Goal: Transaction & Acquisition: Purchase product/service

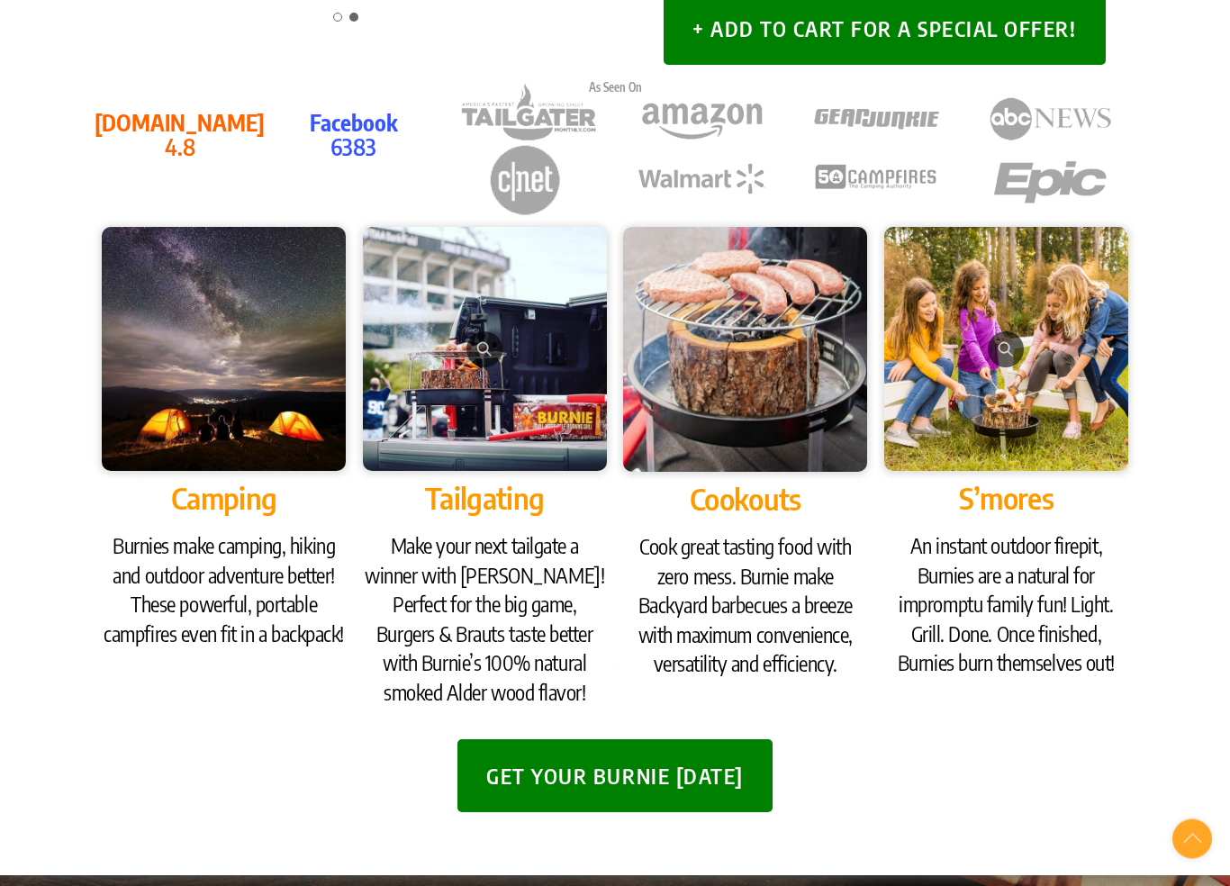
scroll to position [797, 0]
click at [799, 534] on h3 "Cook great tasting food with zero mess. Burnie make Backyard barbecues a breeze…" at bounding box center [745, 605] width 244 height 146
click at [821, 465] on img at bounding box center [745, 349] width 244 height 244
click at [796, 481] on span "Cookouts" at bounding box center [746, 499] width 112 height 36
click at [790, 482] on span "Cookouts" at bounding box center [746, 499] width 112 height 36
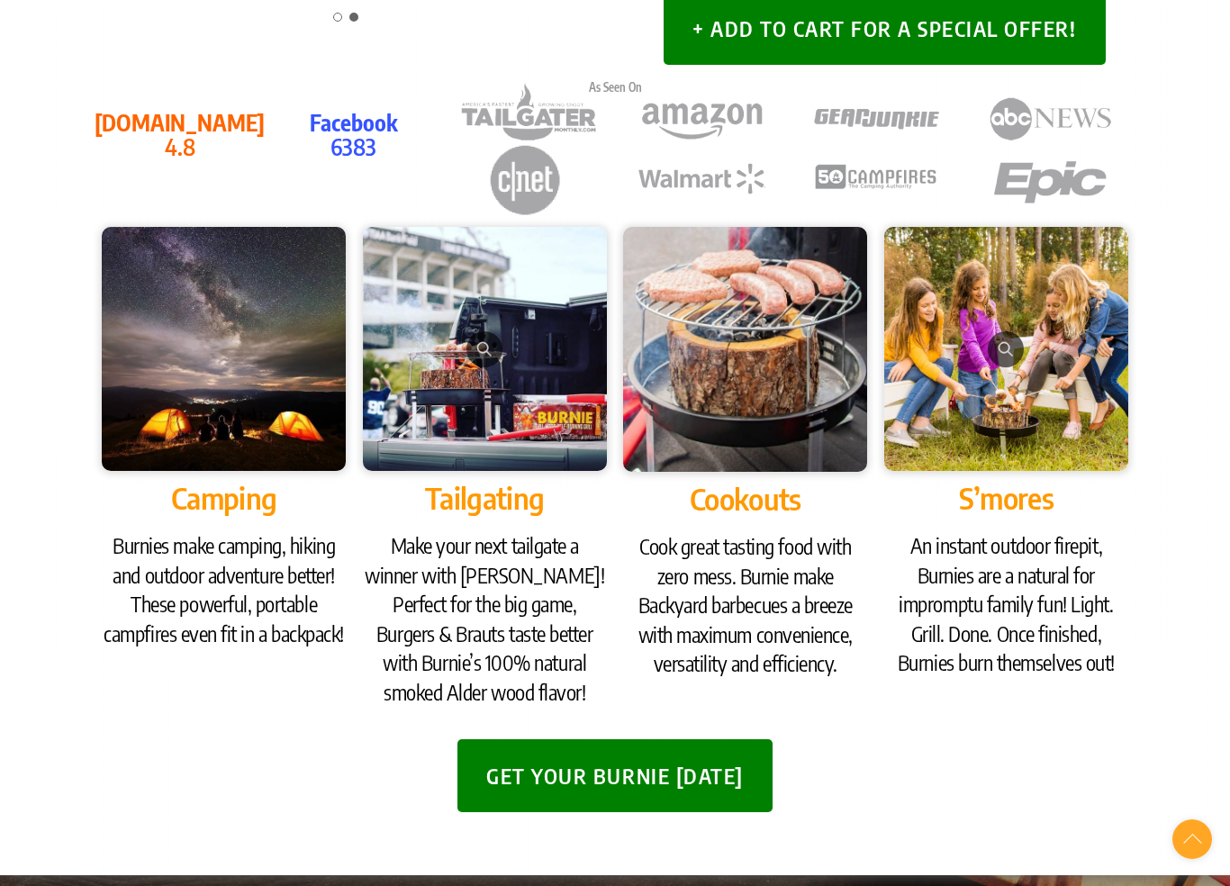
click at [782, 492] on span "Cookouts" at bounding box center [746, 499] width 112 height 36
click at [777, 498] on span "Cookouts" at bounding box center [746, 499] width 112 height 36
click at [781, 496] on span "Cookouts" at bounding box center [746, 499] width 112 height 36
click at [785, 497] on span "Cookouts" at bounding box center [746, 499] width 112 height 36
click at [671, 775] on button "Get Your Burnie [DATE]" at bounding box center [614, 775] width 315 height 73
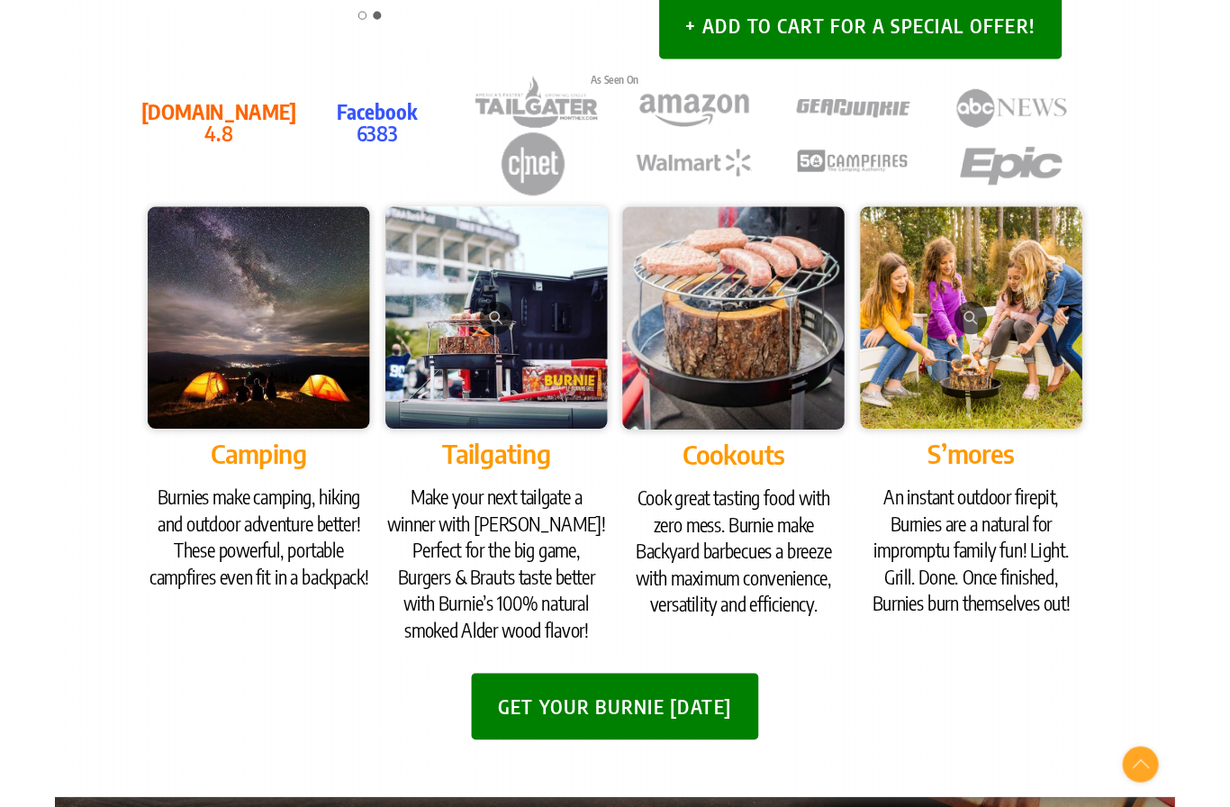
scroll to position [796, 0]
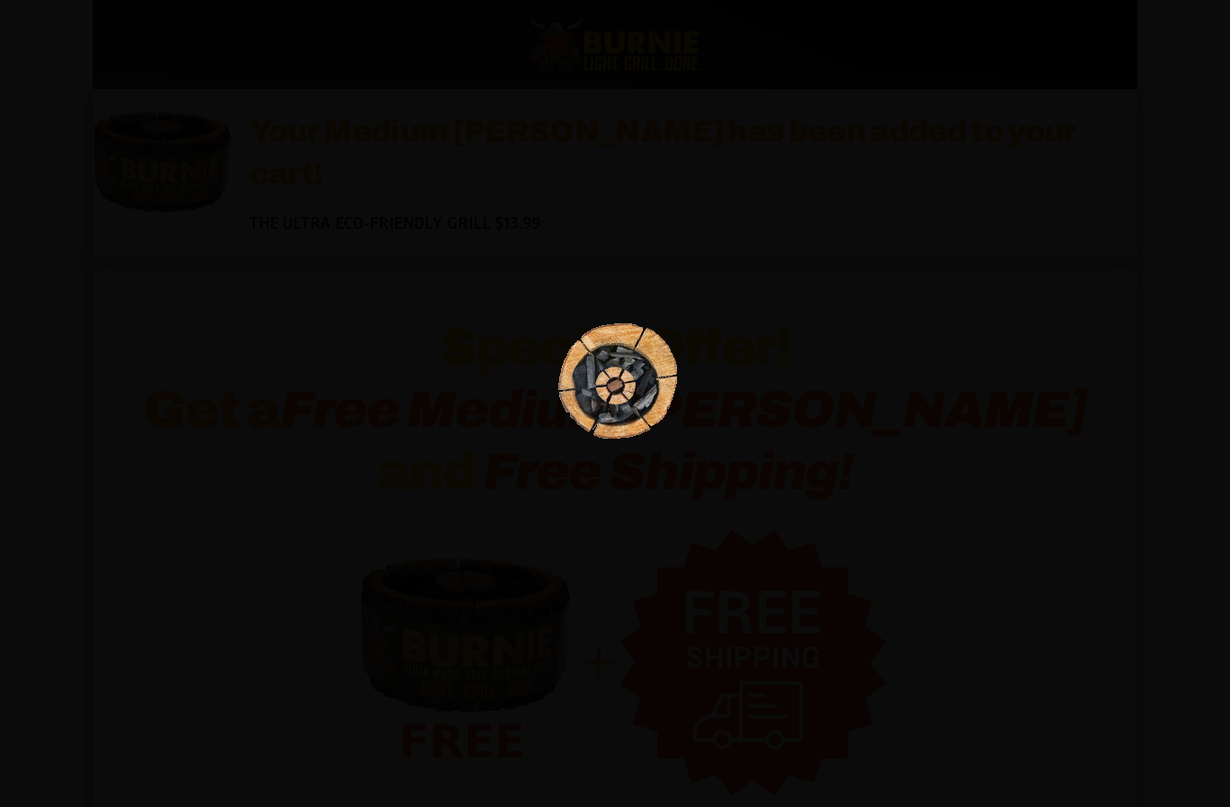
click at [654, 755] on div at bounding box center [615, 403] width 1230 height 807
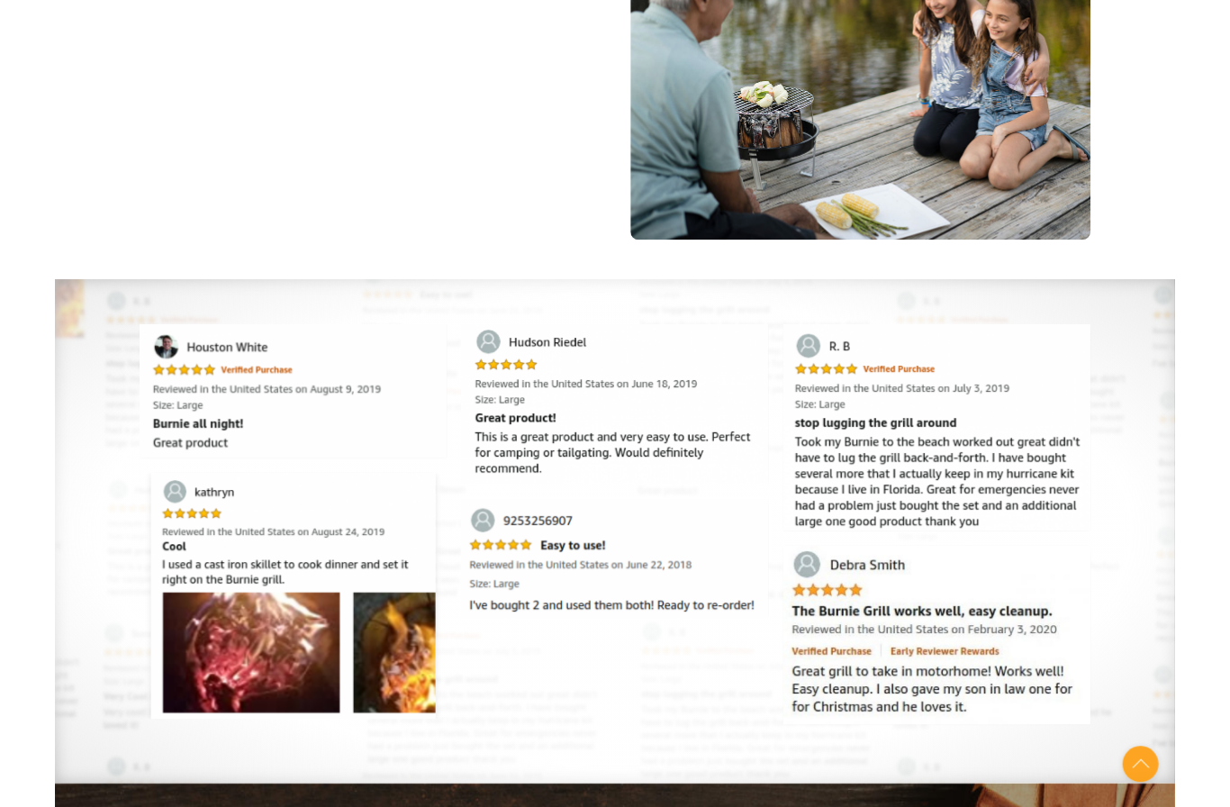
scroll to position [2794, 0]
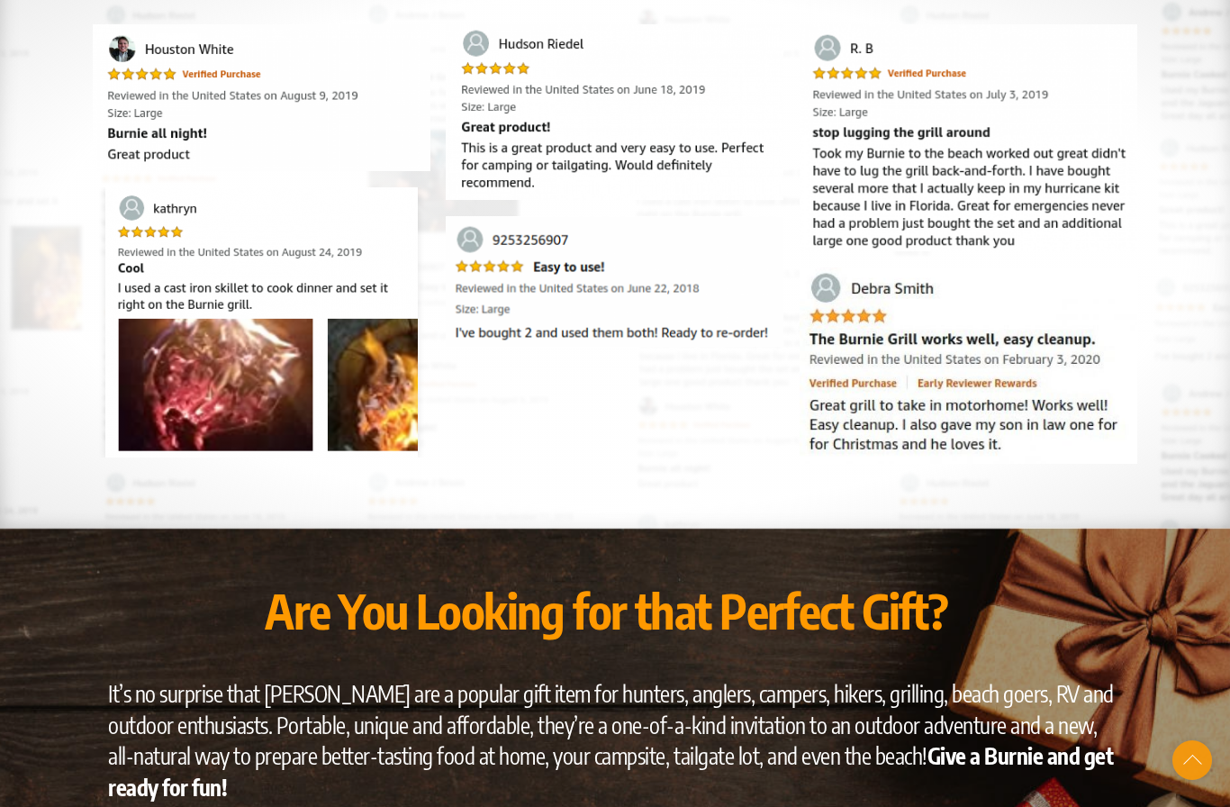
scroll to position [3645, 0]
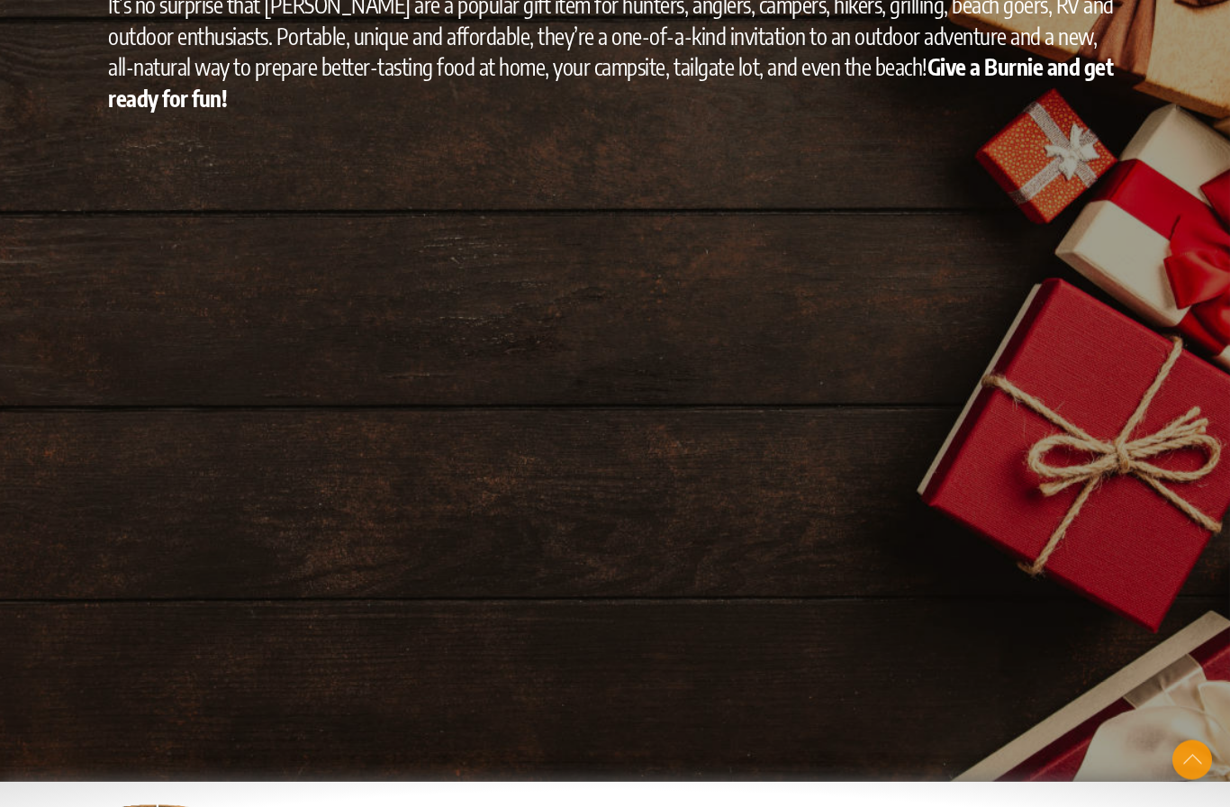
scroll to position [3482, 0]
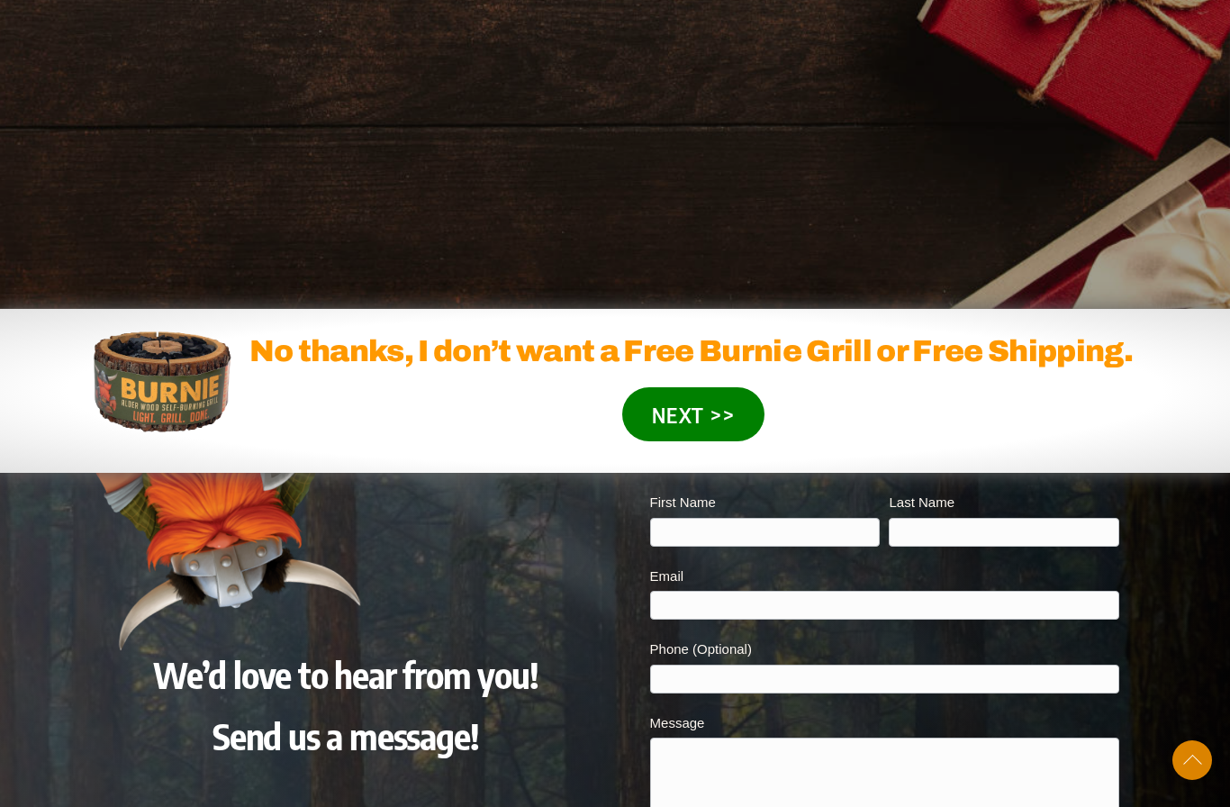
scroll to position [3871, 0]
